Goal: Consume media (video, audio): Consume media (video, audio)

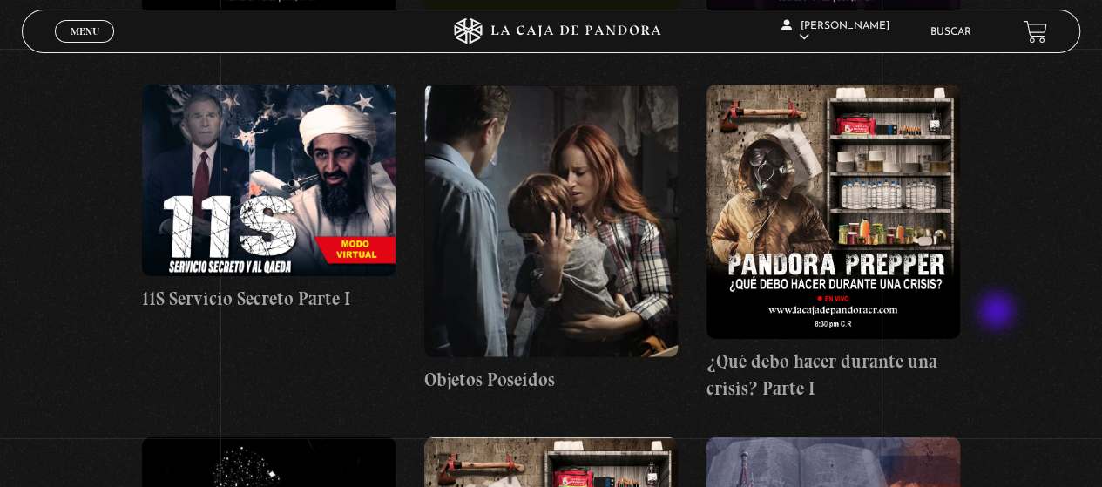
scroll to position [16166, 0]
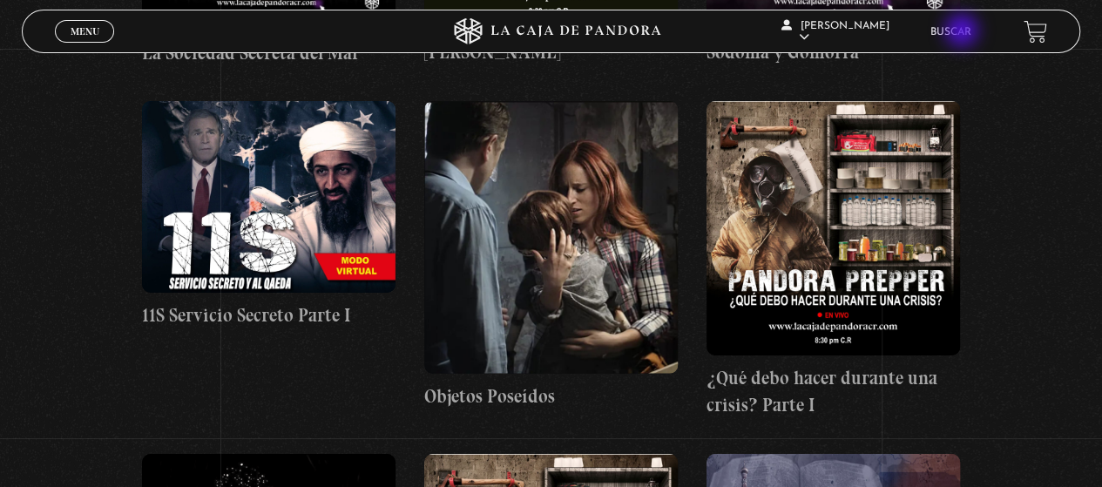
click at [963, 32] on link "Buscar" at bounding box center [950, 32] width 41 height 10
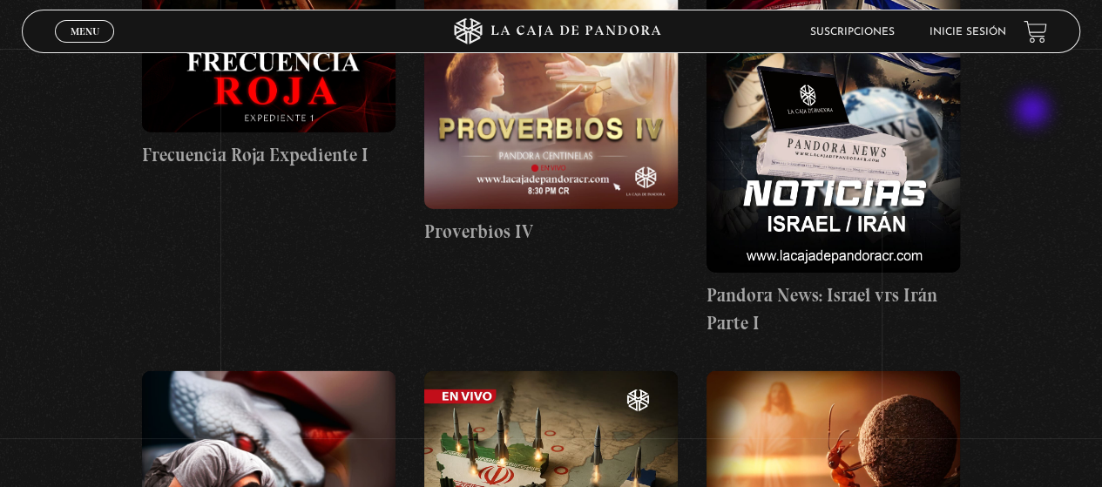
scroll to position [2003, 0]
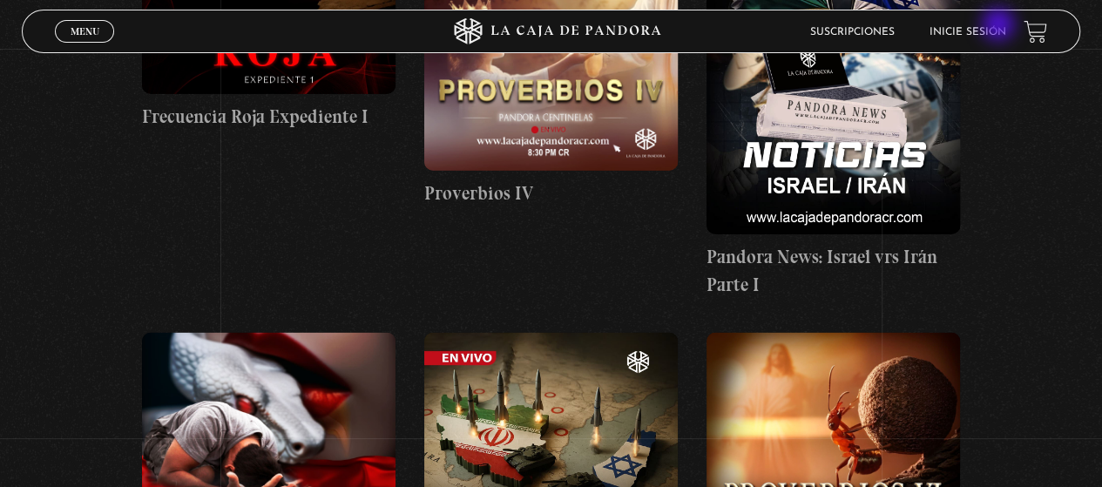
click at [1000, 27] on link "Inicie sesión" at bounding box center [967, 32] width 77 height 10
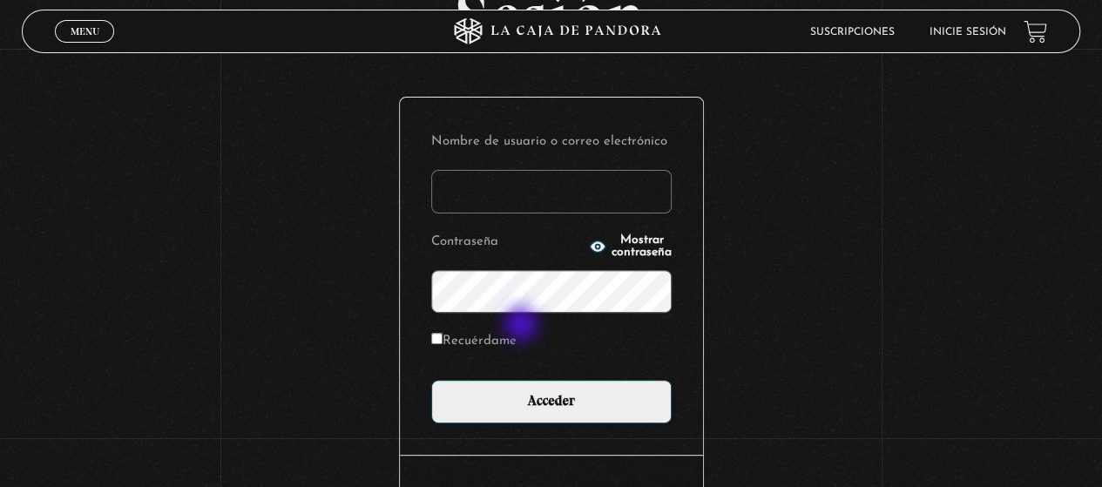
scroll to position [174, 0]
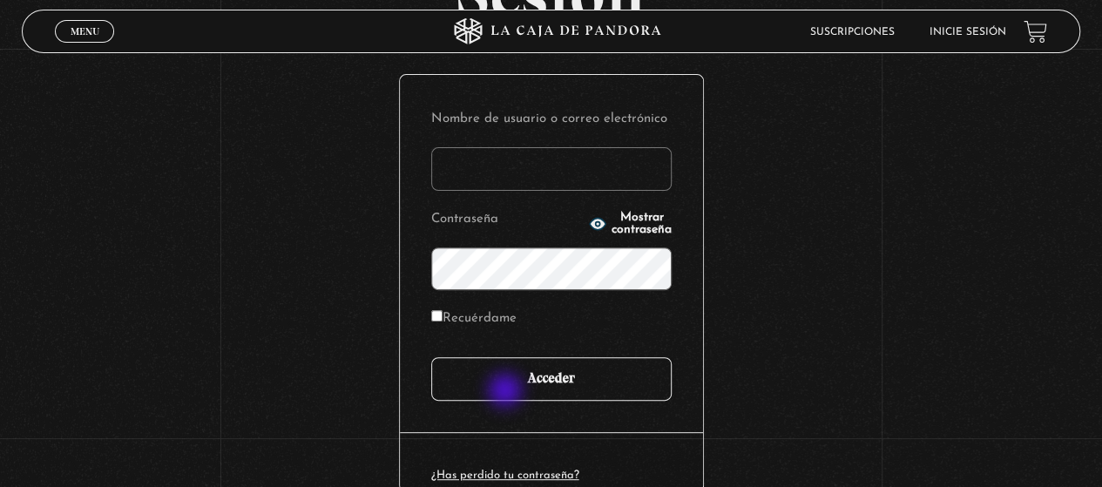
type input "yirlanyquiros@hotmail.com"
click at [507, 391] on input "Acceder" at bounding box center [551, 379] width 240 height 44
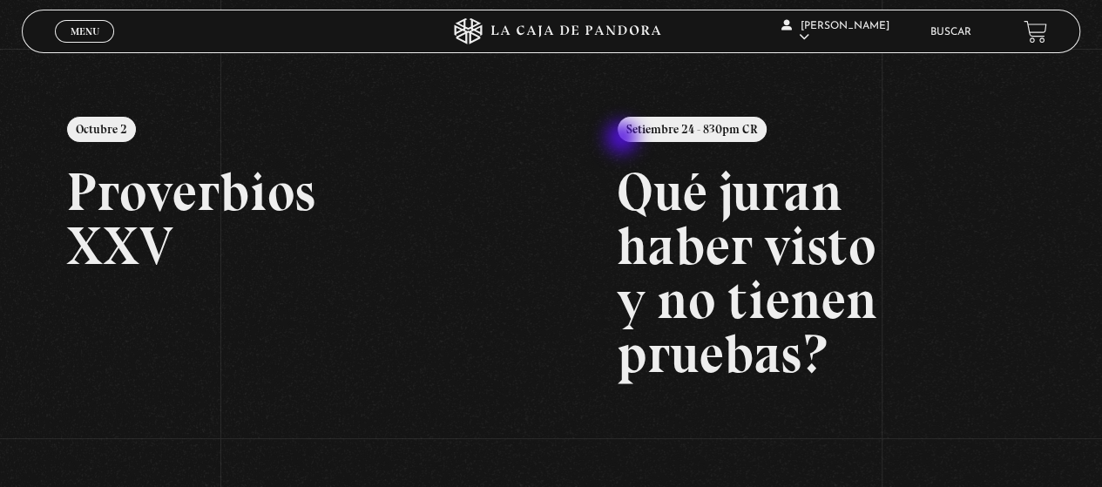
scroll to position [174, 0]
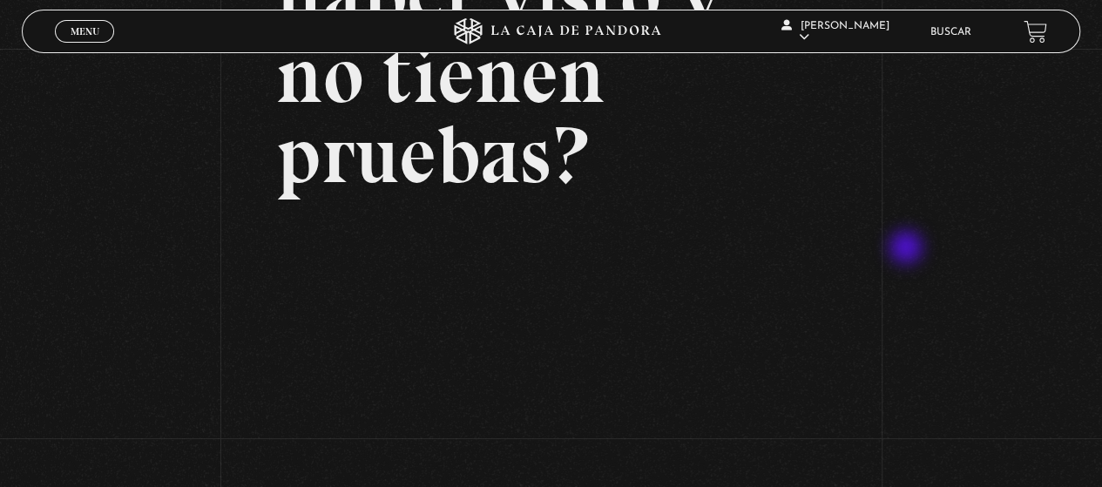
scroll to position [261, 0]
